Goal: Transaction & Acquisition: Purchase product/service

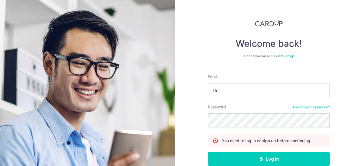
type input "remask97@gmail.com"
click at [208, 152] on button "Log in" at bounding box center [269, 159] width 122 height 14
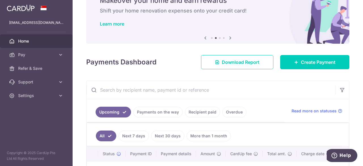
scroll to position [57, 0]
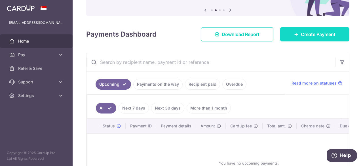
click at [297, 35] on link "Create Payment" at bounding box center [314, 34] width 69 height 14
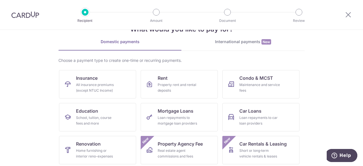
scroll to position [28, 0]
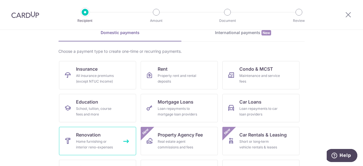
click at [89, 137] on span "Renovation" at bounding box center [88, 134] width 25 height 7
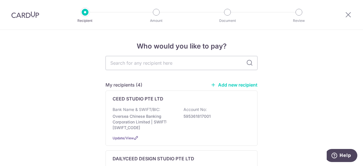
click at [219, 83] on link "Add new recipient" at bounding box center [234, 85] width 47 height 6
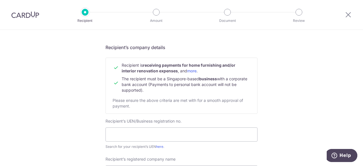
scroll to position [57, 0]
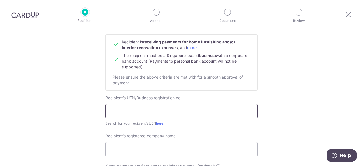
click at [139, 108] on input "text" at bounding box center [182, 111] width 152 height 14
paste input "201943463E"
type input "201943463E"
click at [148, 146] on input "Recipient’s registered company name" at bounding box center [182, 149] width 152 height 14
paste input "Common Nest PTE. LTD."
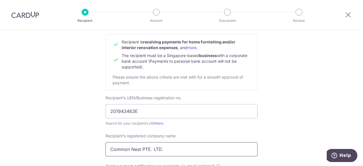
type input "Common Nest PTE. LTD."
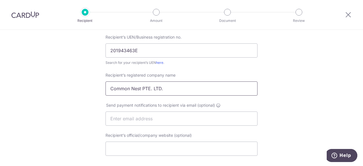
scroll to position [142, 0]
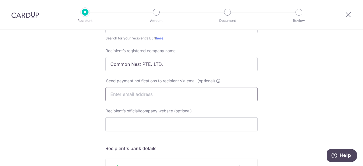
click at [156, 97] on input "text" at bounding box center [182, 94] width 152 height 14
paste input "[EMAIL_ADDRESS][DOMAIN_NAME]"
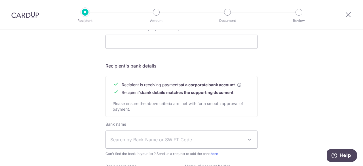
scroll to position [255, 0]
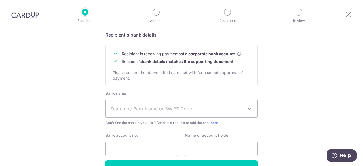
type input "[EMAIL_ADDRESS][DOMAIN_NAME]"
click at [163, 113] on span "Search by Bank Name or SWIFT Code" at bounding box center [181, 109] width 151 height 18
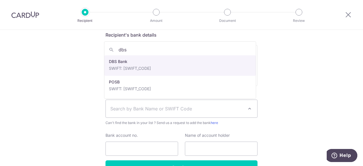
type input "dbs"
select select "6"
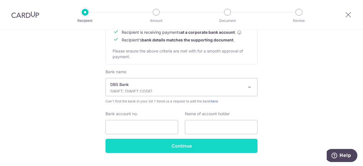
scroll to position [284, 0]
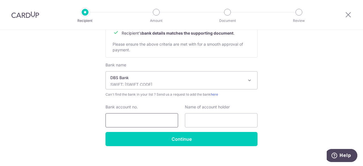
click at [154, 121] on input "Bank account no." at bounding box center [142, 120] width 73 height 14
paste input "0728384956"
type input "0728384956"
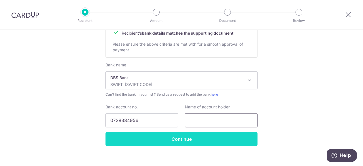
drag, startPoint x: 205, startPoint y: 119, endPoint x: 191, endPoint y: 137, distance: 23.0
click at [205, 119] on input "text" at bounding box center [221, 120] width 73 height 14
paste input "Common Nest PTE. LTD."
type input "Common Nest PTE. LTD."
click at [186, 140] on input "Continue" at bounding box center [182, 139] width 152 height 14
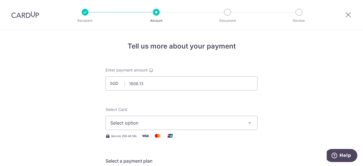
type input "1,806.13"
click at [190, 127] on button "Select option" at bounding box center [182, 123] width 152 height 14
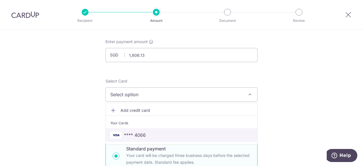
click at [159, 134] on span "**** 4066" at bounding box center [181, 135] width 142 height 7
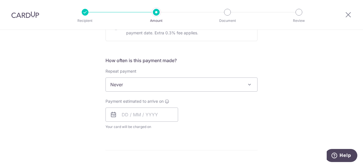
scroll to position [227, 0]
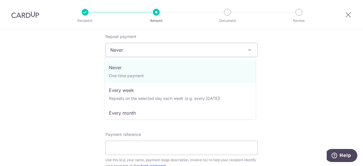
click at [175, 48] on span "Never" at bounding box center [181, 50] width 151 height 14
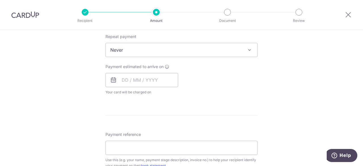
click at [298, 81] on div "Tell us more about your payment Enter payment amount SGD 1,806.13 1806.13 Recip…" at bounding box center [181, 78] width 363 height 551
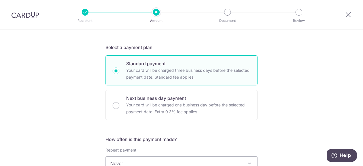
scroll to position [142, 0]
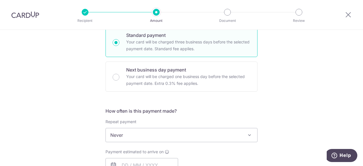
click at [170, 136] on span "Never" at bounding box center [181, 135] width 151 height 14
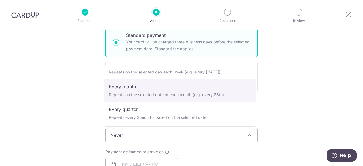
scroll to position [57, 0]
click at [275, 84] on div "Tell us more about your payment Enter payment amount SGD 1,806.13 1806.13 Recip…" at bounding box center [181, 163] width 363 height 551
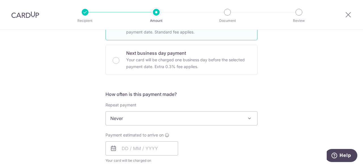
scroll to position [272, 0]
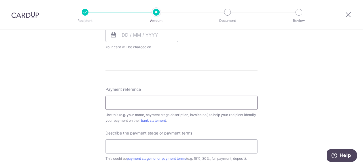
click at [163, 102] on input "Payment reference" at bounding box center [182, 103] width 152 height 14
click at [174, 106] on input "Payment reference" at bounding box center [182, 103] width 152 height 14
type input "P"
click at [298, 84] on div "Tell us more about your payment Enter payment amount SGD 1,806.13 1806.13 Recip…" at bounding box center [181, 33] width 363 height 551
click at [141, 102] on input "Remas" at bounding box center [182, 103] width 152 height 14
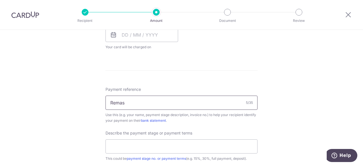
click at [141, 102] on input "Remas" at bounding box center [182, 103] width 152 height 14
paste input "Ker Remas (Lights) v4"
type input "Ker Remas (Lights) v4"
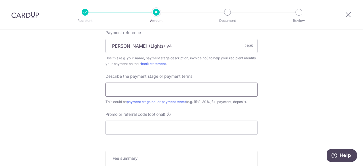
click at [163, 91] on input "text" at bounding box center [182, 90] width 152 height 14
type input "100% payment for lights"
click at [171, 130] on input "Promo or referral code (optional)" at bounding box center [182, 128] width 152 height 14
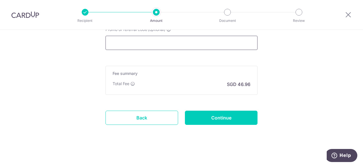
scroll to position [357, 0]
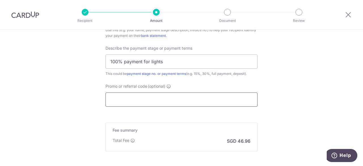
click at [157, 94] on input "Promo or referral code (optional) Enter either a promo code or a referral code …" at bounding box center [182, 99] width 152 height 14
paste input "OCBC90NV"
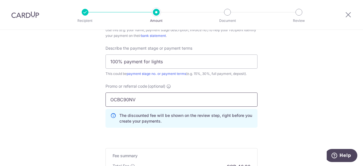
type input "OCBC90NV"
click at [258, 107] on div "Promo or referral code (optional) OCBC90NV The discounted fee will be shown on …" at bounding box center [181, 107] width 159 height 49
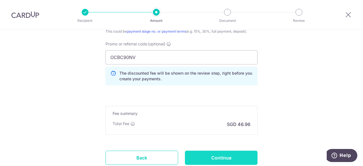
scroll to position [439, 0]
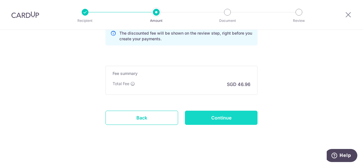
click at [225, 114] on input "Continue" at bounding box center [221, 118] width 73 height 14
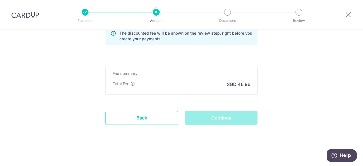
scroll to position [372, 0]
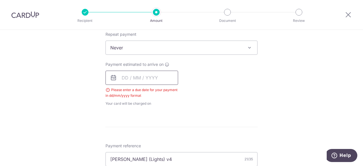
scroll to position [201, 0]
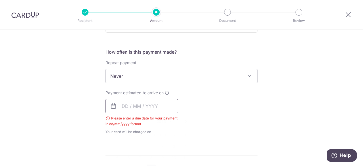
click at [148, 106] on input "text" at bounding box center [142, 106] width 73 height 14
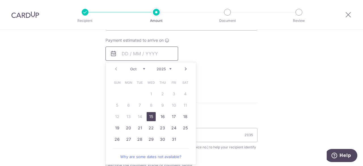
scroll to position [258, 0]
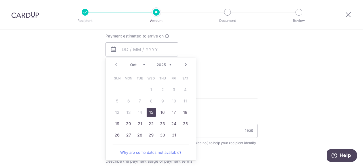
click at [151, 112] on link "15" at bounding box center [151, 112] width 9 height 9
type input "[DATE]"
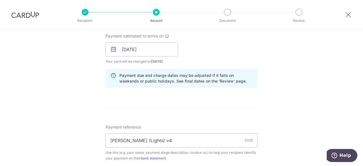
click at [271, 104] on div "Tell us more about your payment Enter payment amount SGD 1,806.13 1806.13 Selec…" at bounding box center [181, 72] width 363 height 600
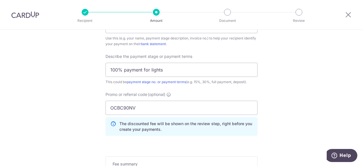
scroll to position [371, 0]
click at [166, 71] on input "100% payment for lights" at bounding box center [182, 71] width 152 height 14
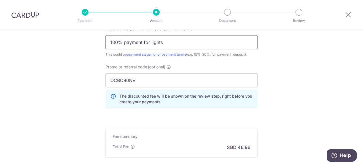
scroll to position [456, 0]
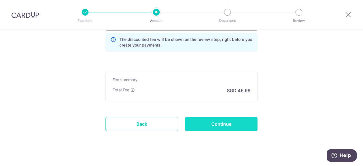
click at [211, 123] on input "Continue" at bounding box center [221, 124] width 73 height 14
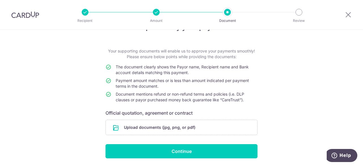
scroll to position [37, 0]
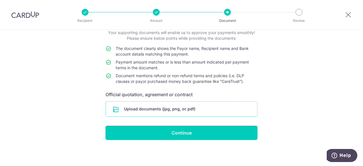
click at [162, 110] on input "file" at bounding box center [181, 109] width 151 height 15
click at [127, 109] on input "file" at bounding box center [181, 109] width 151 height 15
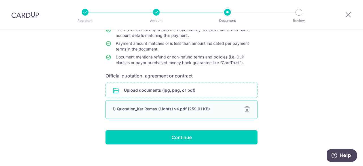
scroll to position [57, 0]
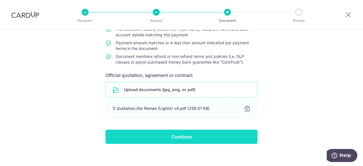
click at [165, 138] on input "Continue" at bounding box center [182, 137] width 152 height 14
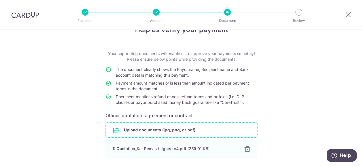
scroll to position [28, 0]
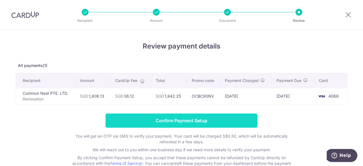
click at [167, 119] on input "Confirm Payment Setup" at bounding box center [182, 120] width 152 height 14
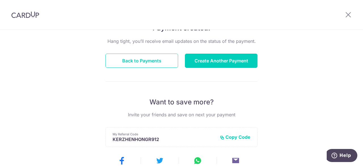
scroll to position [24, 0]
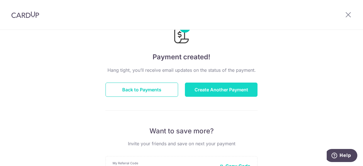
click at [196, 86] on button "Create Another Payment" at bounding box center [221, 90] width 73 height 14
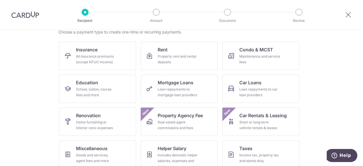
scroll to position [57, 0]
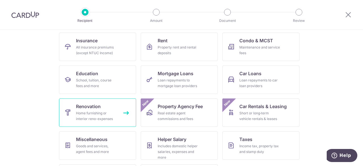
click at [98, 111] on div "Home furnishing or interior reno-expenses" at bounding box center [96, 115] width 41 height 11
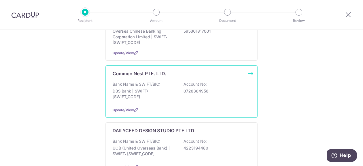
scroll to position [57, 0]
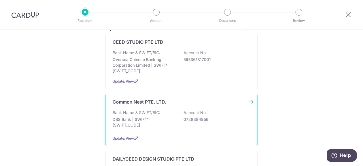
click at [142, 106] on div "Common Nest PTE. LTD. Bank Name & SWIFT/BIC: DBS Bank | SWIFT: [SWIFT_CODE] Acc…" at bounding box center [182, 120] width 152 height 52
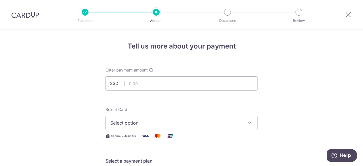
click at [166, 83] on input "text" at bounding box center [182, 83] width 152 height 14
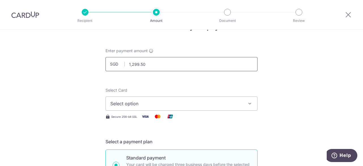
scroll to position [28, 0]
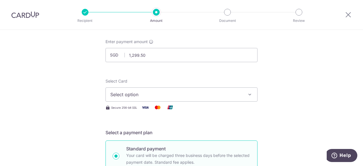
type input "1,299.50"
click at [167, 99] on button "Select option" at bounding box center [182, 94] width 152 height 14
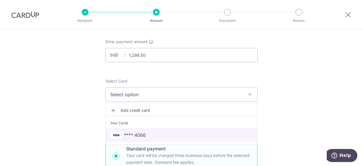
click at [143, 132] on span "**** 4066" at bounding box center [135, 135] width 22 height 7
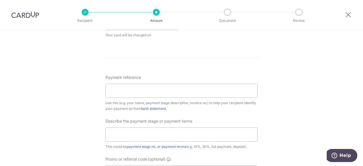
scroll to position [312, 0]
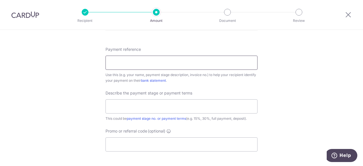
click at [164, 58] on input "Payment reference" at bounding box center [182, 63] width 152 height 14
paste input "Ker Remas (Point One Fan) v2"
type input "Ker Remas (Point One Fan) v2"
click at [141, 104] on input "text" at bounding box center [182, 106] width 152 height 14
click at [154, 106] on input "100% payment for fans" at bounding box center [182, 106] width 152 height 14
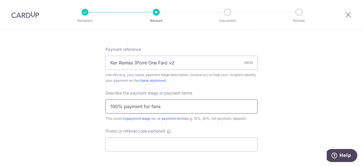
click at [154, 106] on input "100% payment for fans" at bounding box center [182, 106] width 152 height 14
type input "100% payment for PointOne Fans"
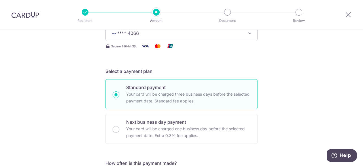
scroll to position [85, 0]
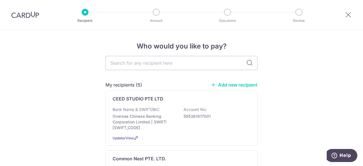
click at [20, 16] on img at bounding box center [25, 14] width 28 height 7
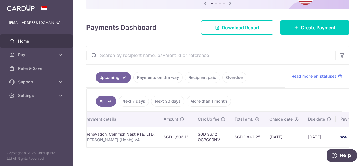
scroll to position [0, 94]
